Goal: Information Seeking & Learning: Learn about a topic

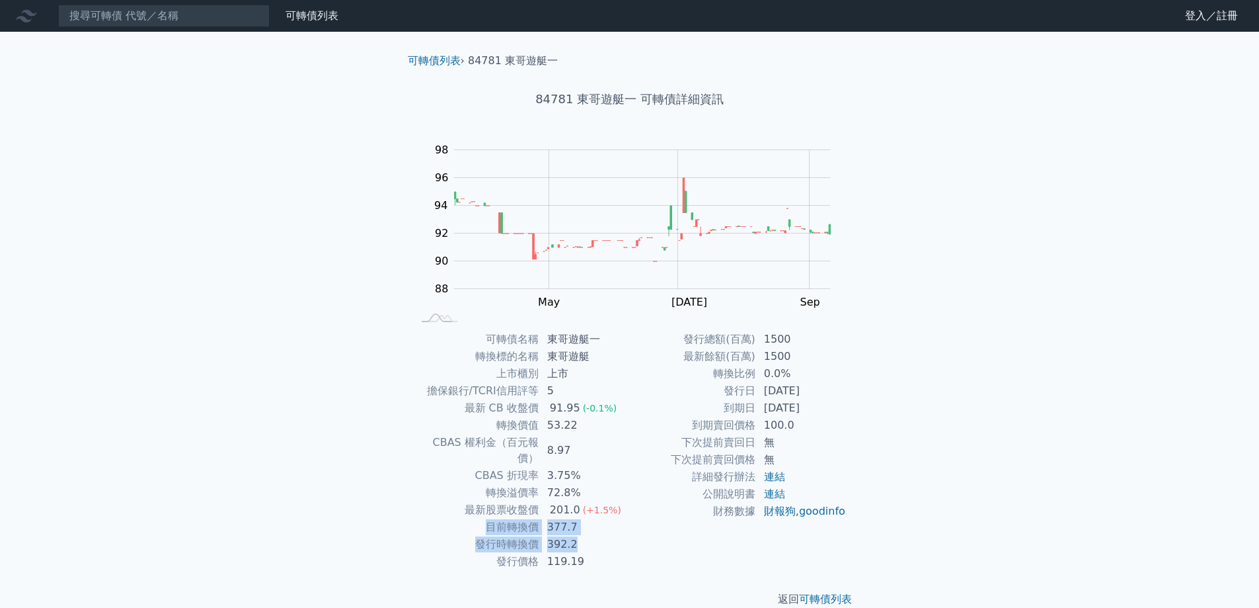
drag, startPoint x: 488, startPoint y: 506, endPoint x: 581, endPoint y: 524, distance: 94.9
click at [581, 524] on tbody "可轉債名稱 東哥遊艇一 轉換標的名稱 東哥遊艇 上市櫃別 上市 擔保銀行/TCRI信用評等 5 最新 CB 收盤價 91.95 (-0.1%) 轉換價值 53…" at bounding box center [521, 450] width 217 height 239
click at [611, 553] on td "119.19" at bounding box center [584, 561] width 91 height 17
drag, startPoint x: 723, startPoint y: 438, endPoint x: 644, endPoint y: 420, distance: 81.2
click at [644, 420] on tbody "發行總額(百萬) 1500 最新餘額(百萬) 1500 轉換比例 0.0% 發行日 [DATE] 到期日 [DATE] 到期賣回價格 100.0 下次提前賣回…" at bounding box center [738, 425] width 217 height 189
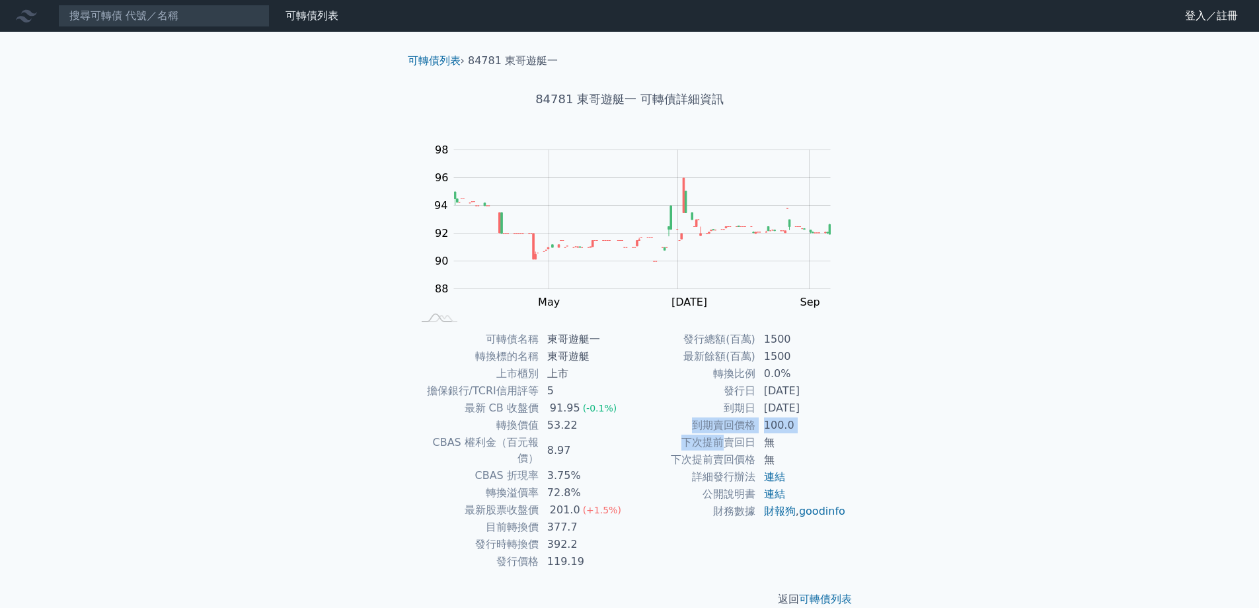
click at [644, 420] on td "到期賣回價格" at bounding box center [693, 424] width 126 height 17
drag, startPoint x: 536, startPoint y: 541, endPoint x: 492, endPoint y: 539, distance: 44.3
click at [492, 553] on tr "發行價格 119.19" at bounding box center [521, 561] width 217 height 17
drag, startPoint x: 469, startPoint y: 59, endPoint x: 557, endPoint y: 67, distance: 88.3
click at [557, 67] on ol "可轉債列表 › 84781 東哥遊艇一" at bounding box center [629, 61] width 465 height 16
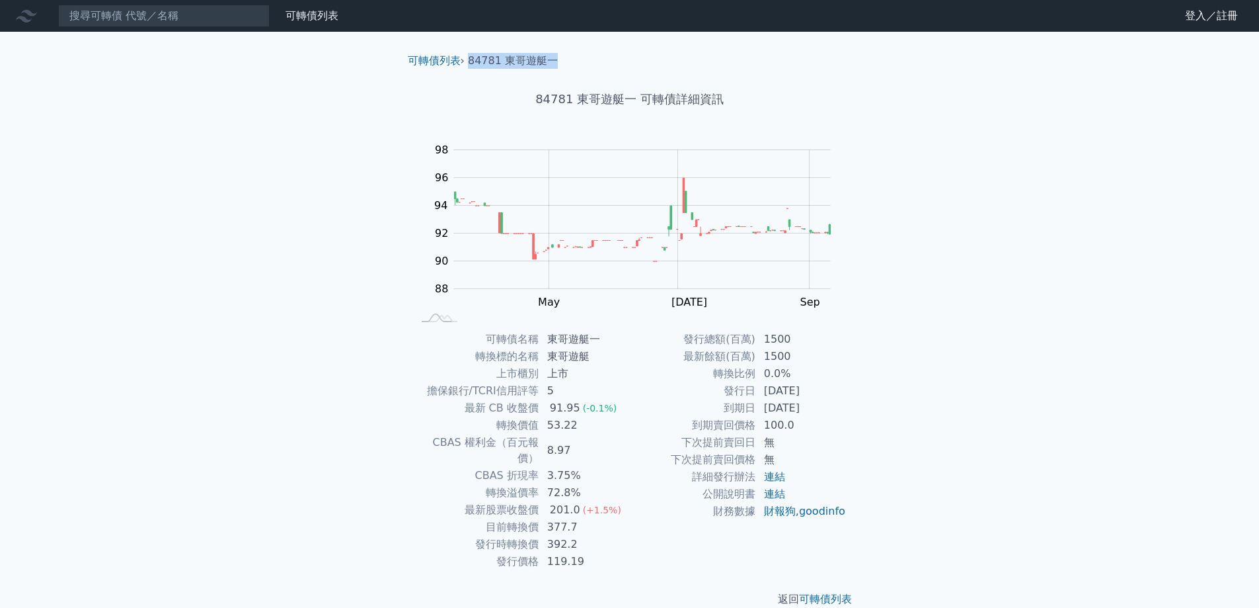
copy li "84781 東哥遊艇一"
